Goal: Check status: Check status

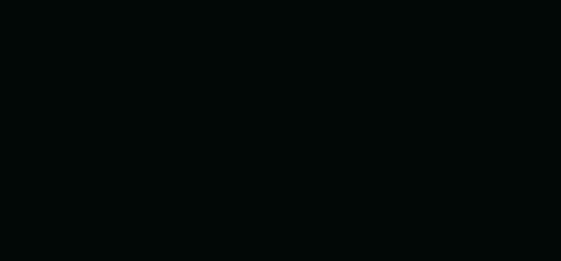
select select
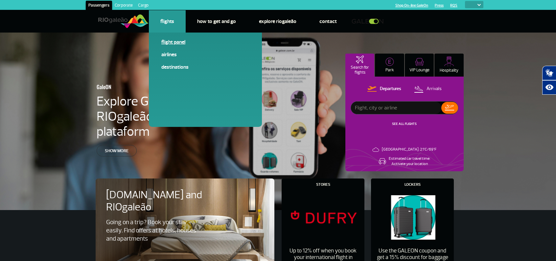
click at [169, 44] on link "Flight panel" at bounding box center [205, 41] width 88 height 7
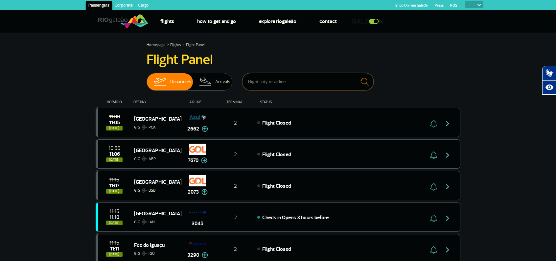
click at [280, 79] on input "text" at bounding box center [308, 81] width 132 height 17
paste input "RIOgaleão"
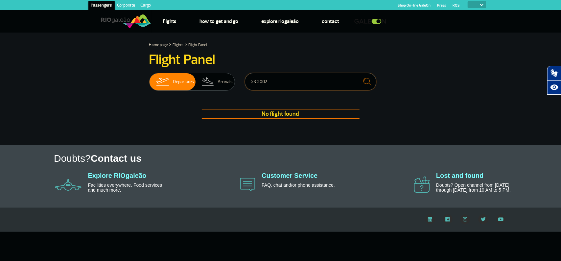
click at [296, 84] on input "G3 2002" at bounding box center [311, 81] width 132 height 17
type input "G32002"
click at [177, 88] on span "Departures" at bounding box center [183, 81] width 21 height 17
click at [149, 79] on input "Departures Arrivals" at bounding box center [149, 79] width 0 height 0
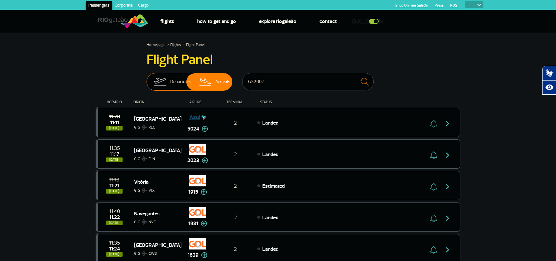
click at [177, 88] on span "Departures" at bounding box center [180, 81] width 21 height 17
click at [147, 79] on input "Departures Arrivals" at bounding box center [147, 79] width 0 height 0
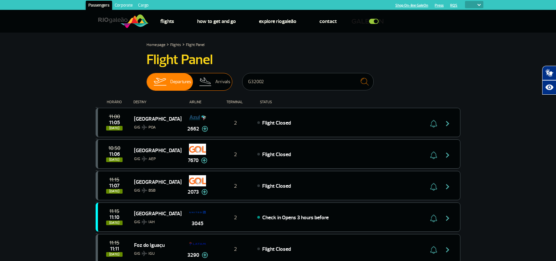
click at [177, 88] on span "Departures" at bounding box center [180, 81] width 21 height 17
click at [147, 79] on input "Departures Arrivals" at bounding box center [147, 79] width 0 height 0
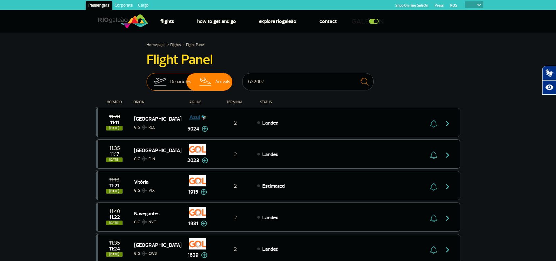
click at [177, 88] on span "Departures" at bounding box center [180, 81] width 21 height 17
click at [147, 79] on input "Departures Arrivals" at bounding box center [147, 79] width 0 height 0
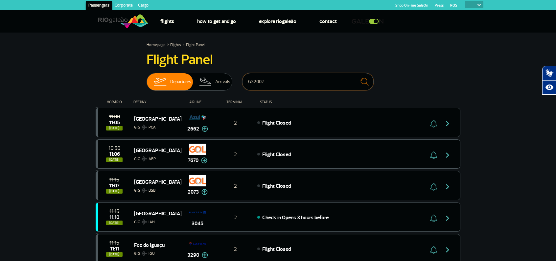
click at [307, 83] on input "G32002" at bounding box center [308, 81] width 132 height 17
click at [367, 83] on img "submit" at bounding box center [365, 81] width 14 height 13
click at [311, 88] on input "G32002" at bounding box center [308, 81] width 132 height 17
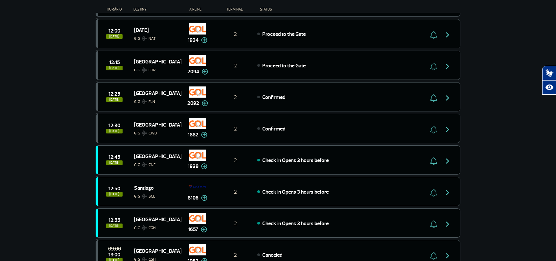
scroll to position [668, 0]
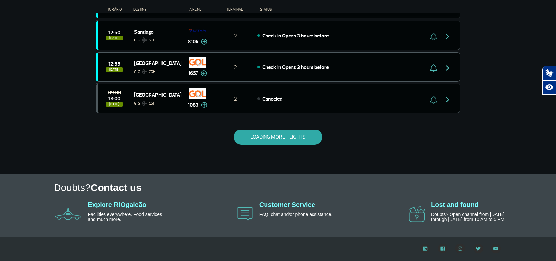
click at [249, 139] on button "LOADING MORE FLIGHTS" at bounding box center [278, 137] width 89 height 15
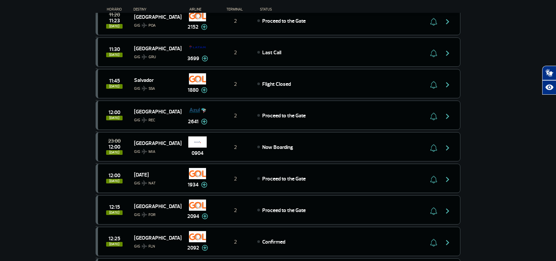
scroll to position [0, 0]
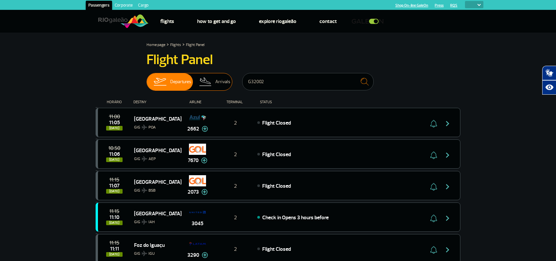
click at [221, 89] on span "Arrivals" at bounding box center [222, 81] width 15 height 17
click at [147, 79] on input "Departures Arrivals" at bounding box center [147, 79] width 0 height 0
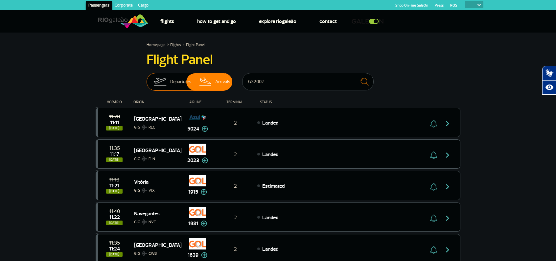
click at [175, 82] on span "Departures" at bounding box center [180, 81] width 21 height 17
click at [147, 79] on input "Departures Arrivals" at bounding box center [147, 79] width 0 height 0
